Goal: Transaction & Acquisition: Purchase product/service

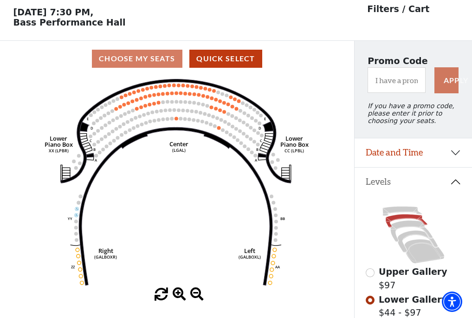
scroll to position [43, 0]
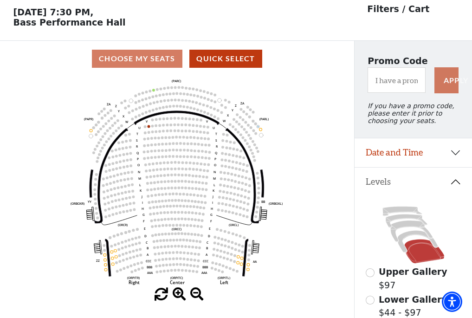
scroll to position [43, 0]
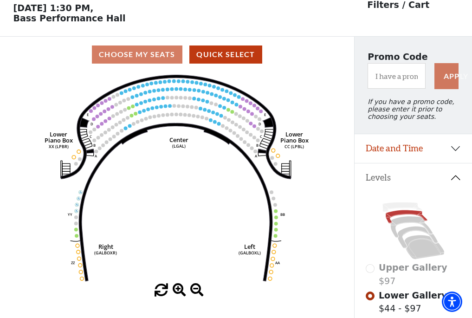
scroll to position [43, 0]
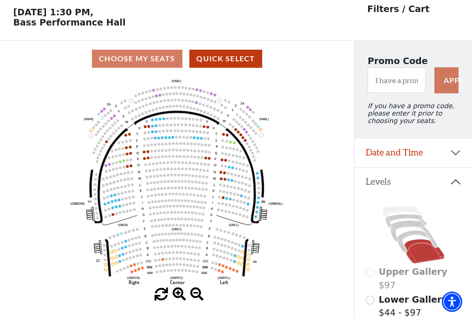
scroll to position [43, 0]
